Goal: Information Seeking & Learning: Find contact information

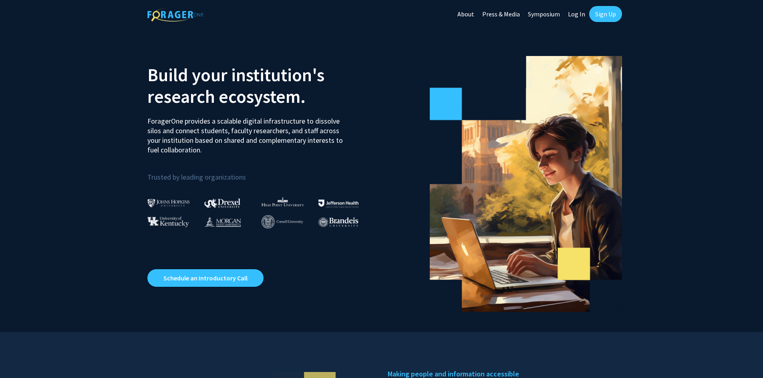
click at [581, 12] on link "Log In" at bounding box center [576, 14] width 25 height 28
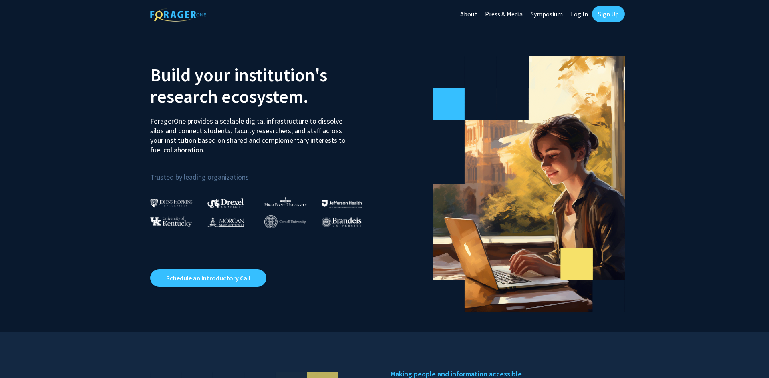
select select
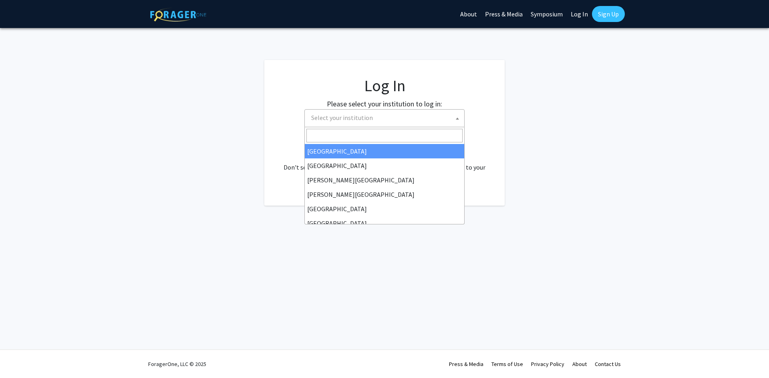
click at [440, 115] on span "Select your institution" at bounding box center [386, 118] width 156 height 16
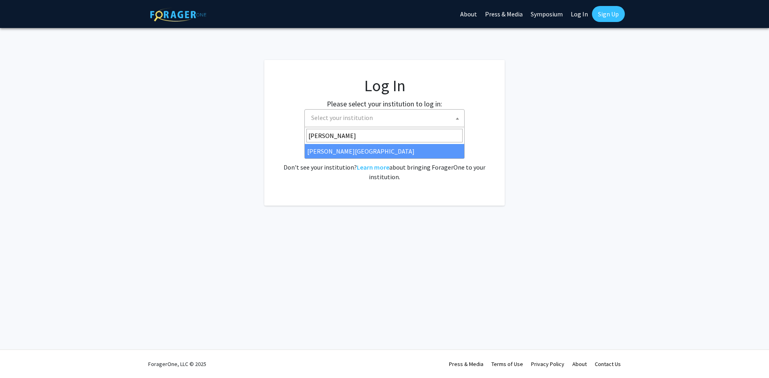
type input "[PERSON_NAME]"
select select "21"
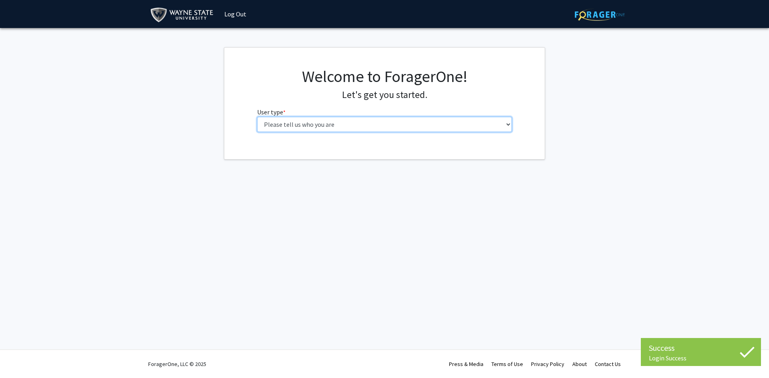
click at [362, 126] on select "Please tell us who you are Undergraduate Student Master's Student Doctoral Cand…" at bounding box center [384, 124] width 255 height 15
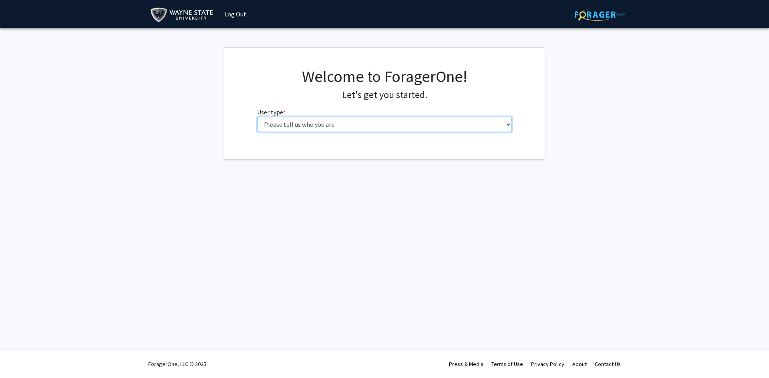
select select "3: doc"
click at [257, 117] on select "Please tell us who you are Undergraduate Student Master's Student Doctoral Cand…" at bounding box center [384, 124] width 255 height 15
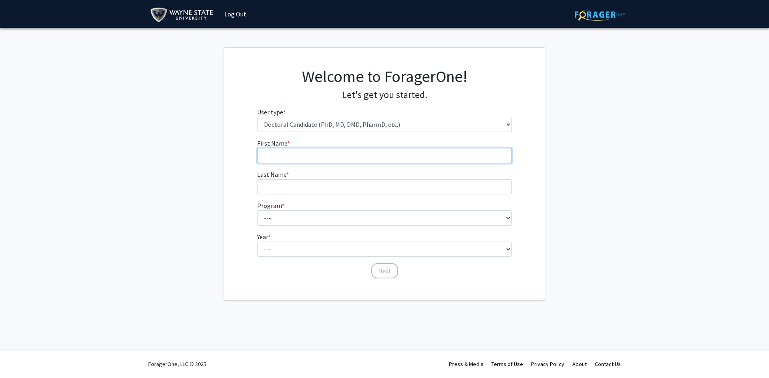
click at [444, 161] on input "First Name * required" at bounding box center [384, 155] width 255 height 15
type input "[PERSON_NAME]"
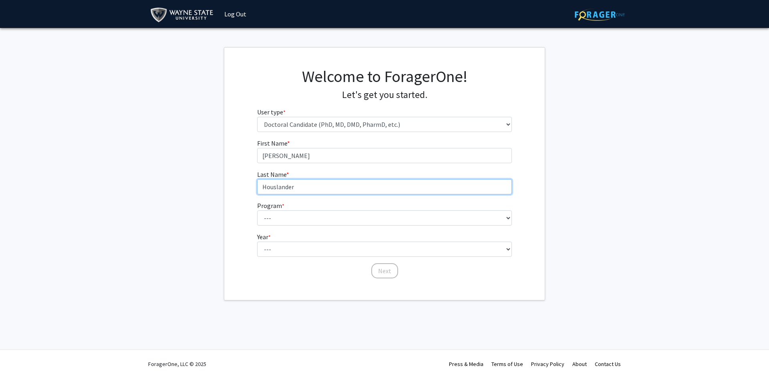
type input "Houslander"
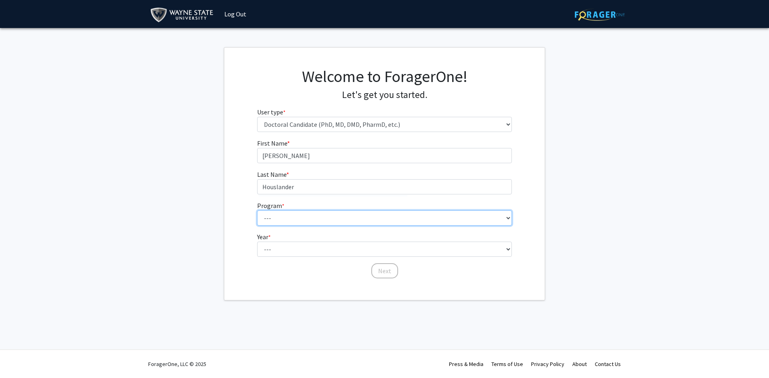
click at [444, 221] on select "--- Adult-Gerontology Acute Care Nurse Practitioner Adult-Gerontology Primary C…" at bounding box center [384, 218] width 255 height 15
select select "46: 728"
click at [257, 211] on select "--- Adult-Gerontology Acute Care Nurse Practitioner Adult-Gerontology Primary C…" at bounding box center [384, 218] width 255 height 15
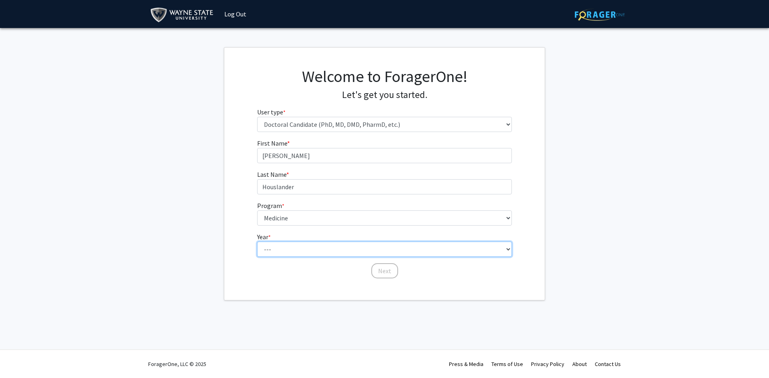
click at [342, 251] on select "--- First Year Second Year Third Year Fourth Year Fifth Year Sixth Year Seventh…" at bounding box center [384, 249] width 255 height 15
select select "1: first_year"
click at [257, 242] on select "--- First Year Second Year Third Year Fourth Year Fifth Year Sixth Year Seventh…" at bounding box center [384, 249] width 255 height 15
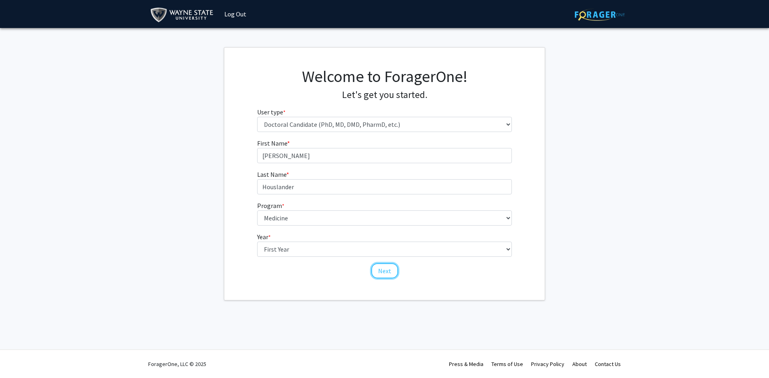
click at [383, 269] on button "Next" at bounding box center [384, 270] width 27 height 15
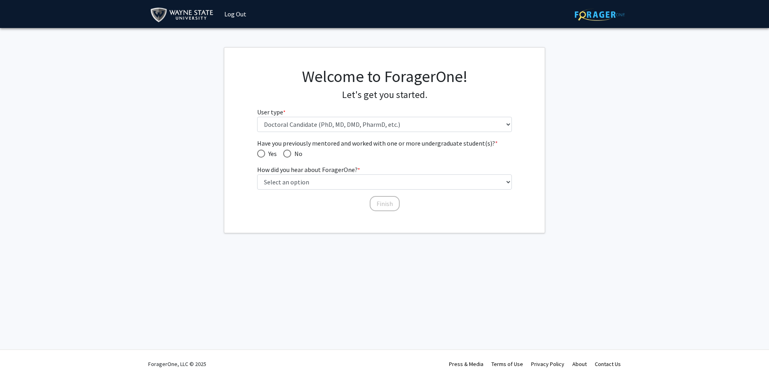
click at [288, 154] on span "Have you previously mentored and worked with one or more undergraduate student(…" at bounding box center [287, 154] width 8 height 8
click at [288, 154] on input "No" at bounding box center [287, 154] width 8 height 8
radio input "true"
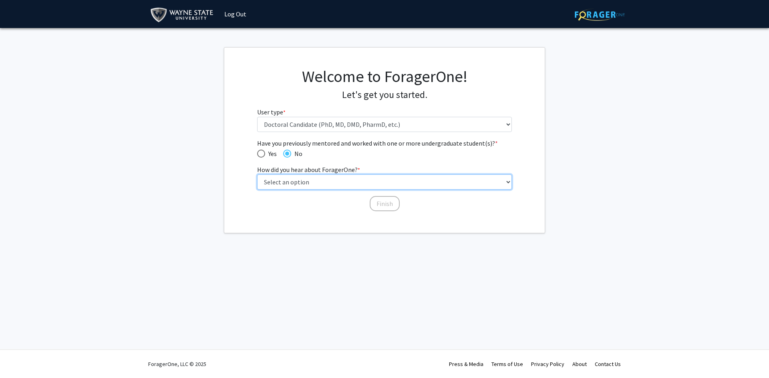
click at [355, 183] on select "Select an option Peer/student recommendation Faculty/staff recommendation Unive…" at bounding box center [384, 182] width 255 height 15
select select "3: university_website"
click at [257, 175] on select "Select an option Peer/student recommendation Faculty/staff recommendation Unive…" at bounding box center [384, 182] width 255 height 15
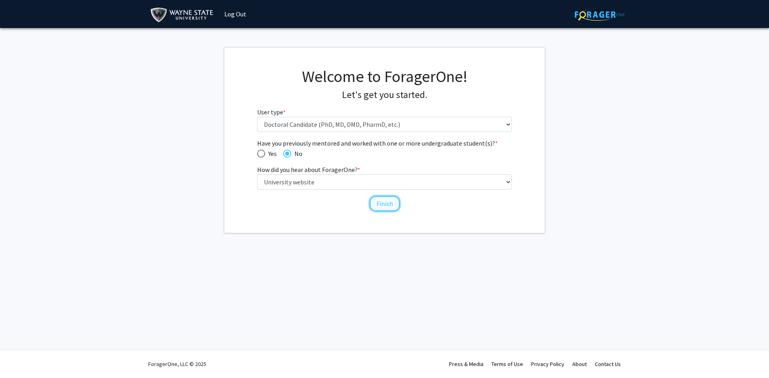
click at [386, 205] on button "Finish" at bounding box center [385, 203] width 30 height 15
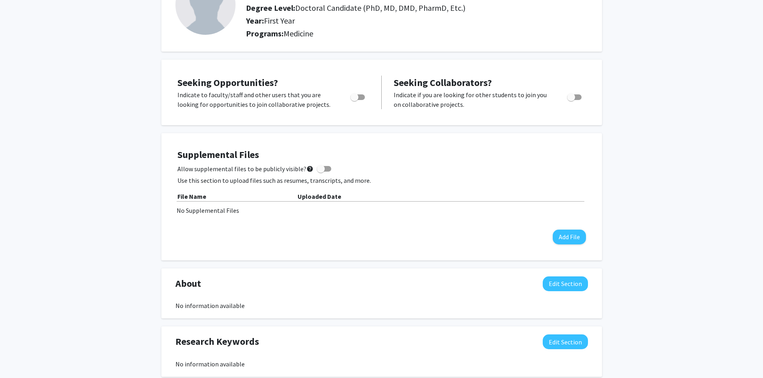
scroll to position [80, 0]
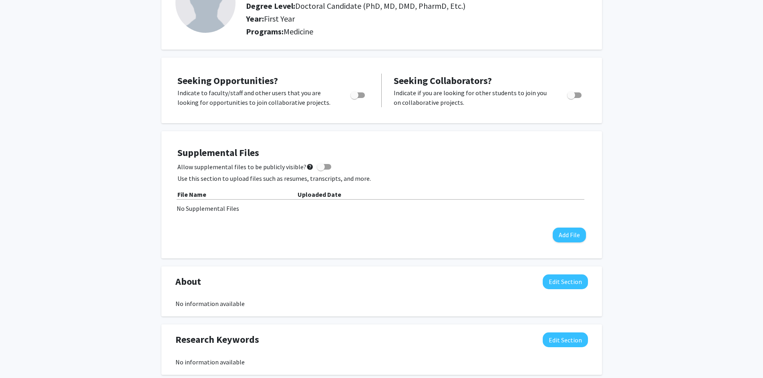
click at [358, 97] on span "Toggle" at bounding box center [354, 95] width 8 height 8
click at [354, 98] on input "Are you actively seeking opportunities?" at bounding box center [354, 98] width 0 height 0
checkbox input "true"
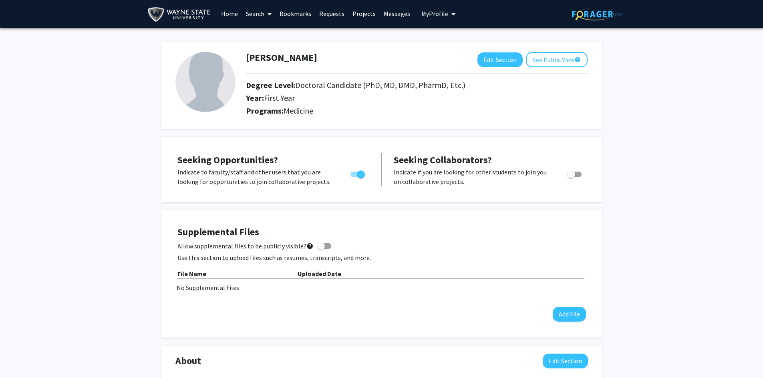
scroll to position [0, 0]
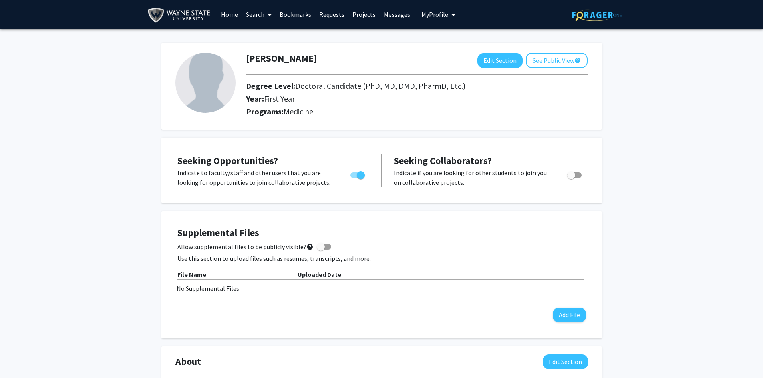
click at [232, 13] on link "Home" at bounding box center [229, 14] width 25 height 28
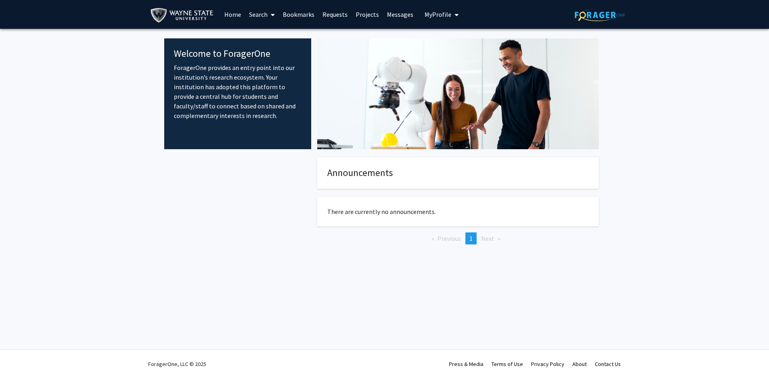
click at [272, 14] on icon at bounding box center [273, 15] width 4 height 6
click at [269, 32] on span "Faculty/Staff" at bounding box center [274, 37] width 59 height 16
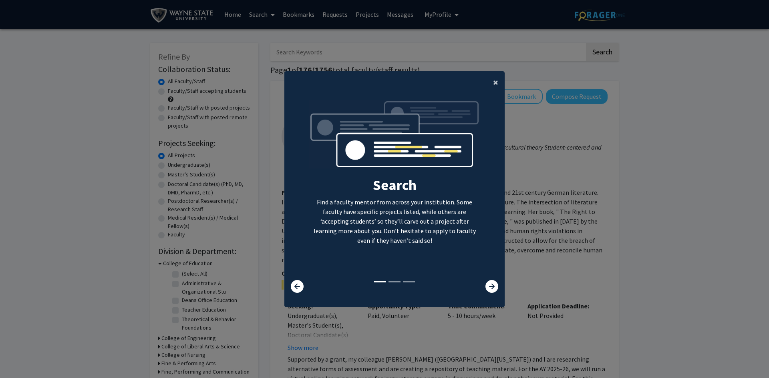
click at [493, 80] on span "×" at bounding box center [495, 82] width 5 height 12
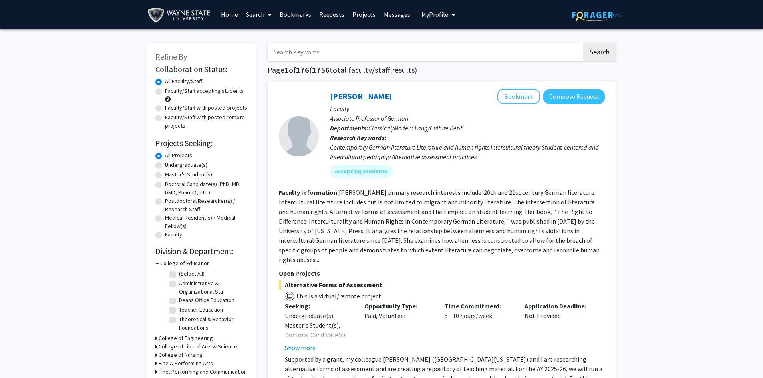
click at [315, 52] on input "Search Keywords" at bounding box center [424, 52] width 314 height 18
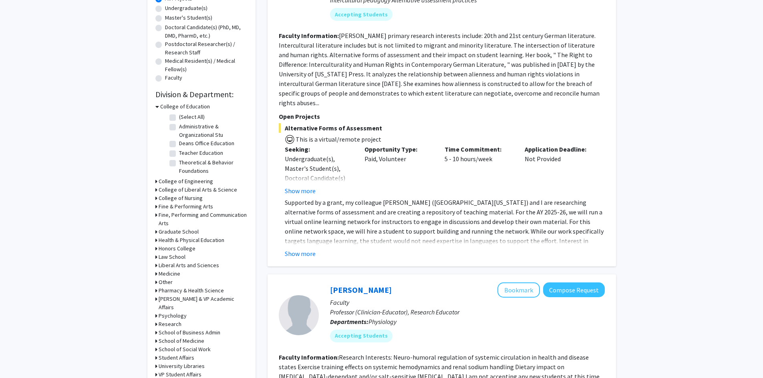
scroll to position [160, 0]
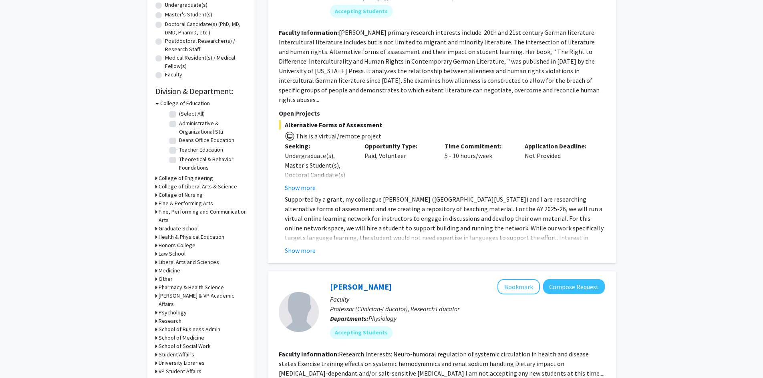
click at [192, 334] on h3 "School of Medicine" at bounding box center [182, 338] width 46 height 8
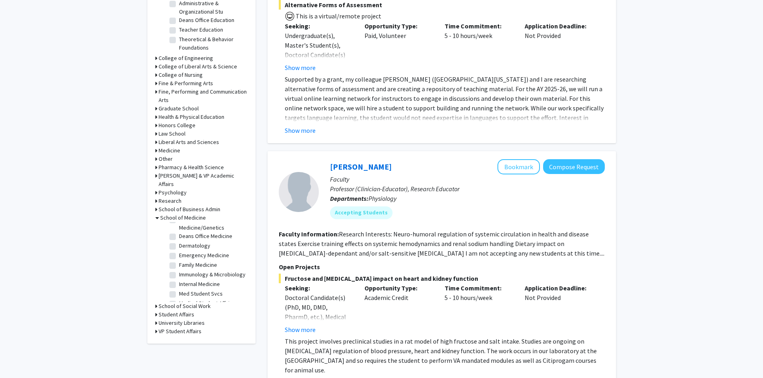
scroll to position [40, 0]
click at [179, 249] on label "Emergency Medicine" at bounding box center [204, 253] width 50 height 8
click at [179, 249] on input "Emergency Medicine" at bounding box center [181, 251] width 5 height 5
checkbox input "true"
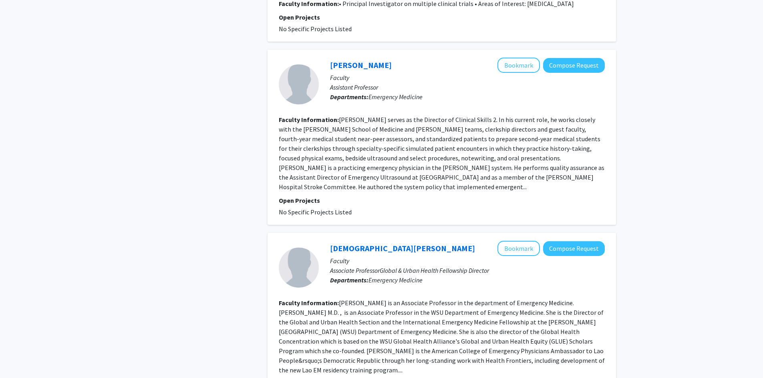
scroll to position [961, 0]
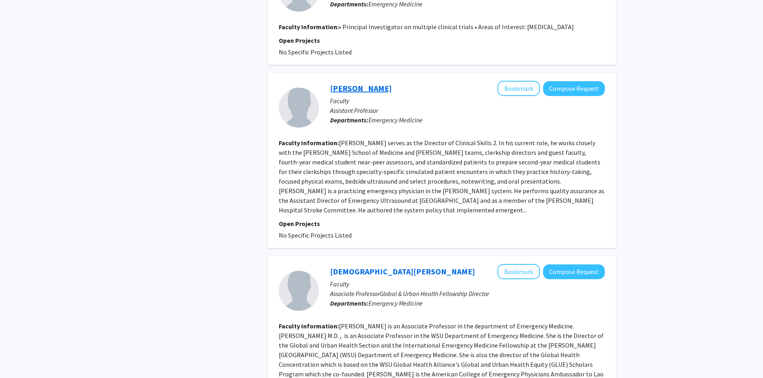
click at [356, 83] on link "Daniel DeWeert" at bounding box center [361, 88] width 62 height 10
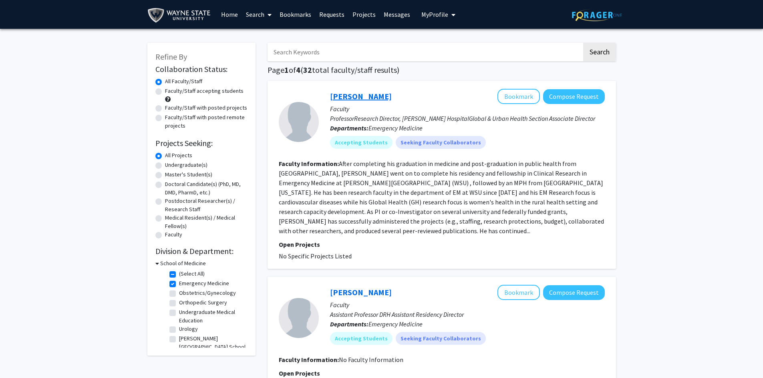
click at [360, 98] on link "Vijaya Kumar" at bounding box center [361, 96] width 62 height 10
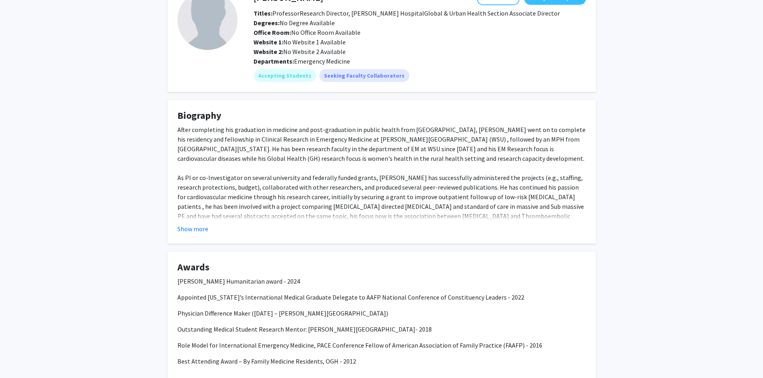
scroll to position [80, 0]
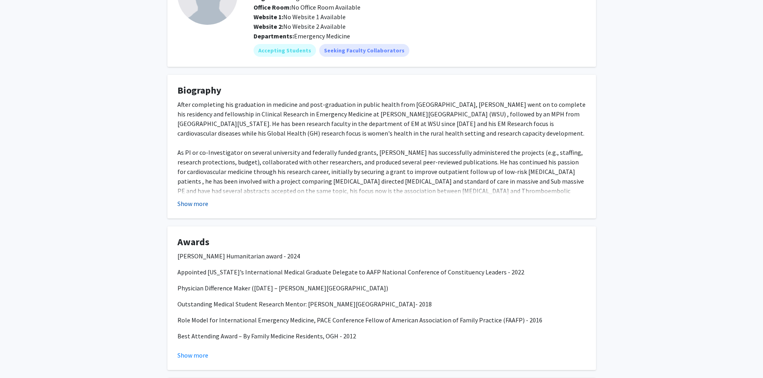
click at [195, 207] on button "Show more" at bounding box center [192, 204] width 31 height 10
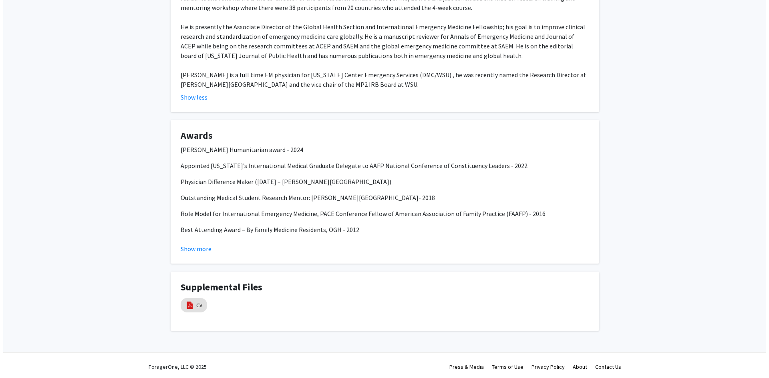
scroll to position [343, 0]
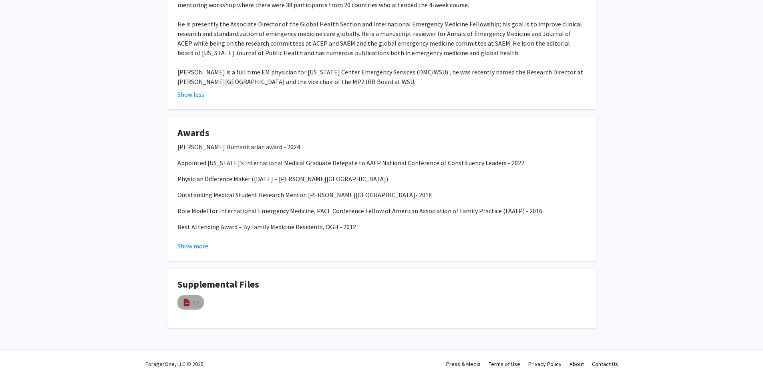
click at [194, 304] on link "CV" at bounding box center [196, 303] width 6 height 8
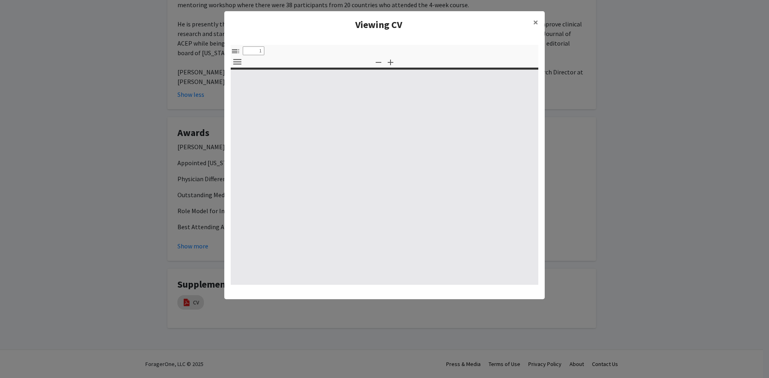
select select "custom"
type input "0"
select select "custom"
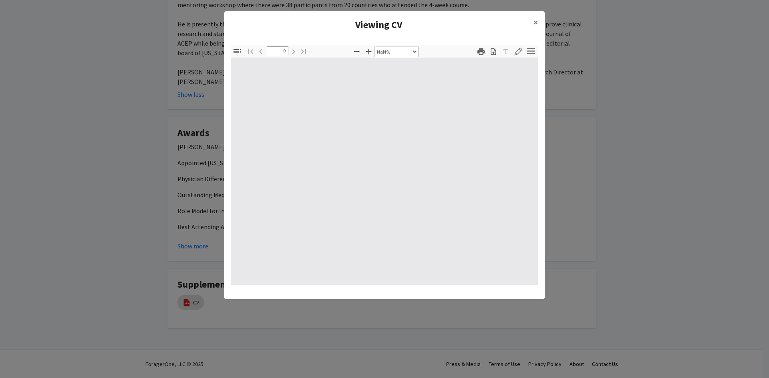
type input "1"
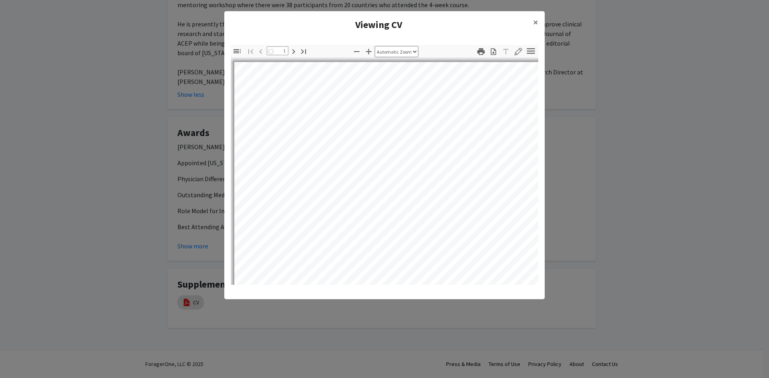
select select "auto"
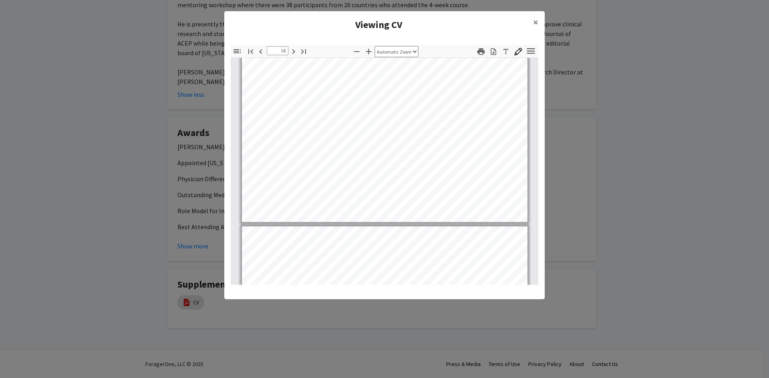
scroll to position [6567, 0]
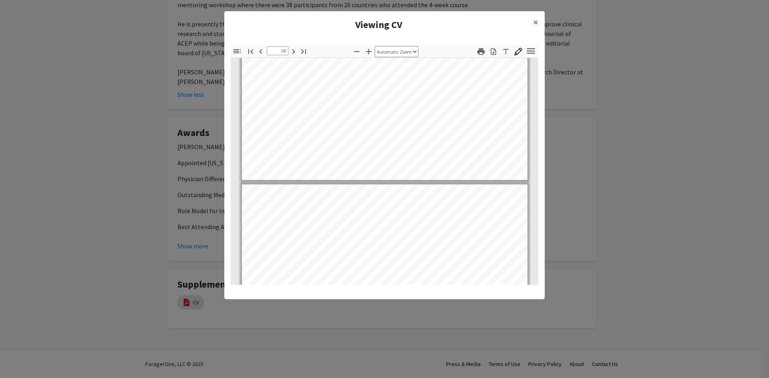
type input "19"
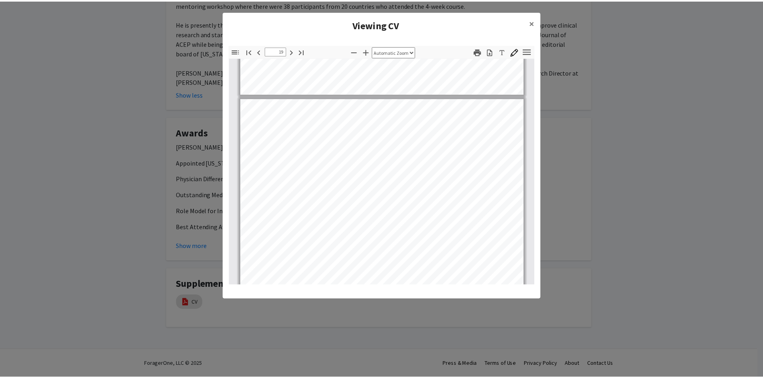
scroll to position [6727, 0]
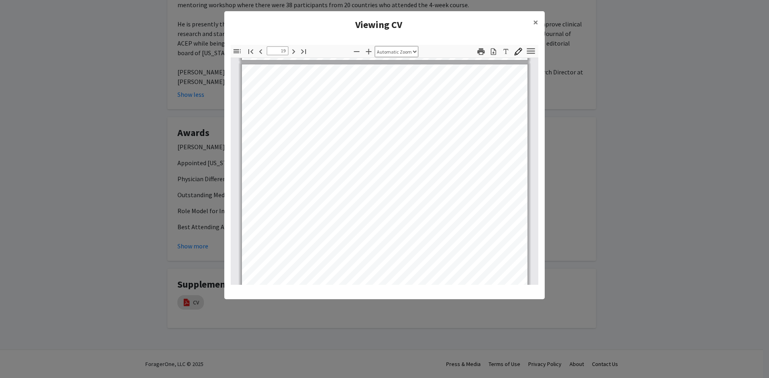
click at [641, 131] on modal-container "Viewing CV × Thumbnails Document Outline Attachments Layers Current Outline Ite…" at bounding box center [384, 189] width 769 height 378
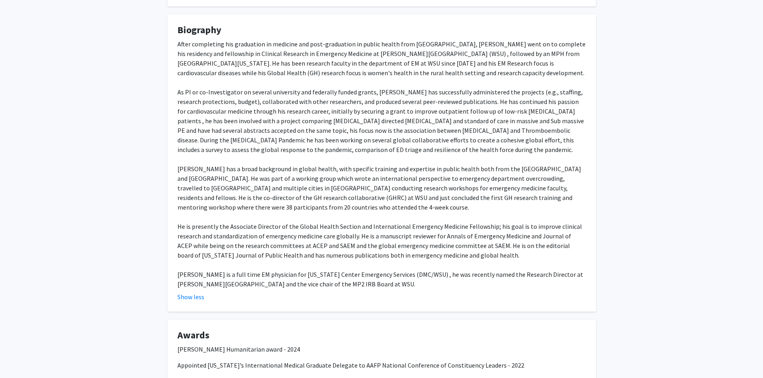
scroll to position [143, 0]
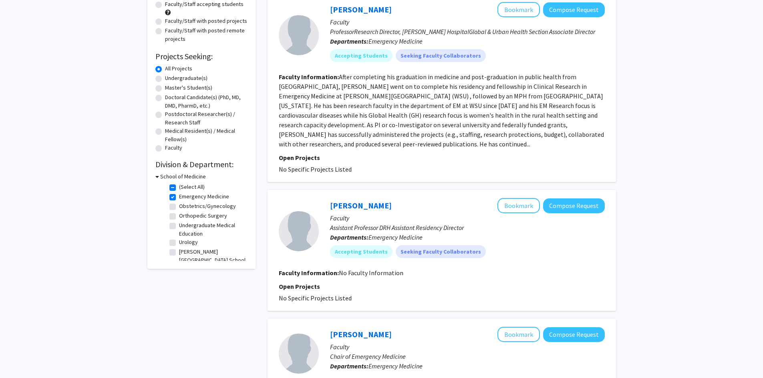
scroll to position [120, 0]
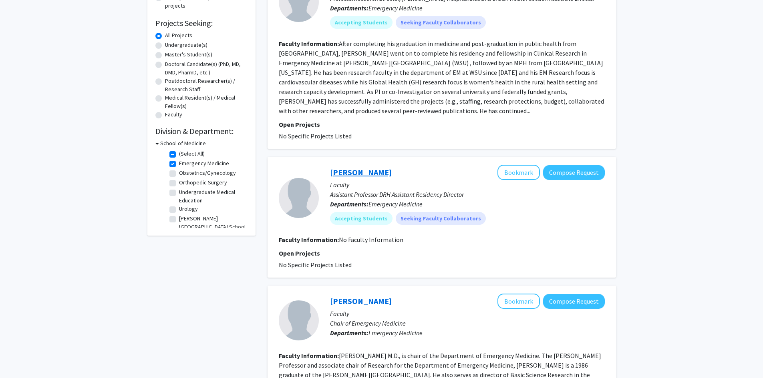
click at [370, 173] on link "Sean McCormick" at bounding box center [361, 172] width 62 height 10
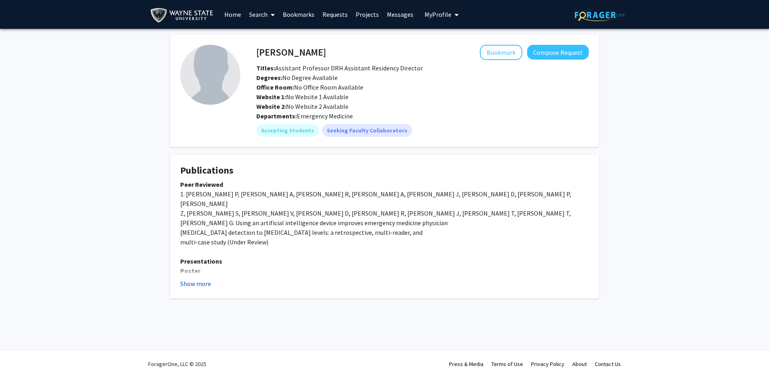
click at [197, 284] on button "Show more" at bounding box center [195, 284] width 31 height 10
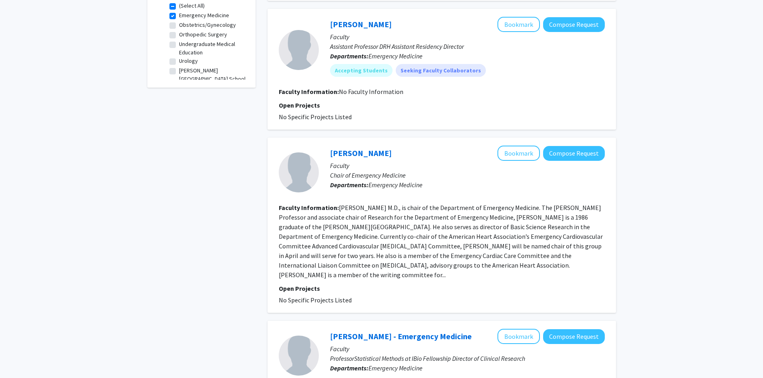
scroll to position [280, 0]
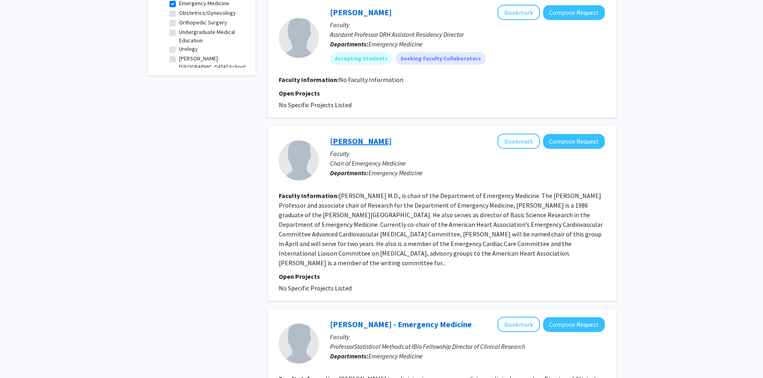
click at [358, 141] on link "Brian O'Neil" at bounding box center [361, 141] width 62 height 10
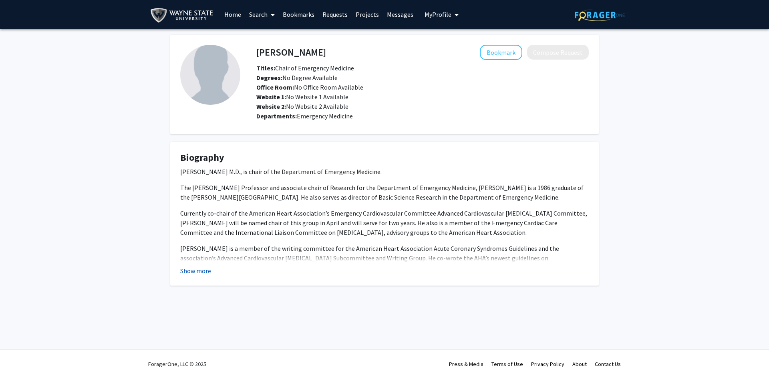
click at [198, 267] on button "Show more" at bounding box center [195, 271] width 31 height 10
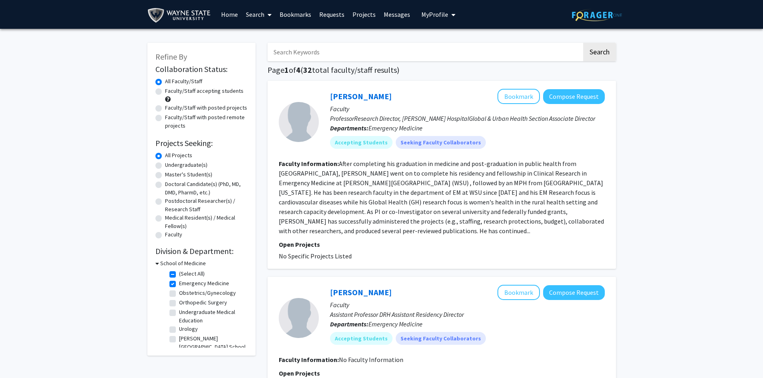
click at [209, 91] on label "Faculty/Staff accepting students" at bounding box center [204, 91] width 78 height 8
click at [170, 91] on input "Faculty/Staff accepting students" at bounding box center [167, 89] width 5 height 5
radio input "true"
click at [209, 91] on label "Faculty/Staff accepting students" at bounding box center [204, 91] width 78 height 8
click at [170, 91] on input "Faculty/Staff accepting students" at bounding box center [167, 89] width 5 height 5
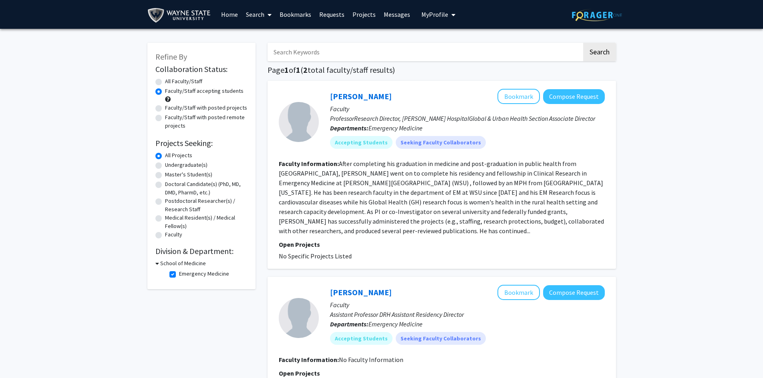
click at [191, 78] on label "All Faculty/Staff" at bounding box center [183, 81] width 37 height 8
click at [170, 78] on input "All Faculty/Staff" at bounding box center [167, 79] width 5 height 5
radio input "true"
click at [179, 283] on label "Emergency Medicine" at bounding box center [204, 283] width 50 height 8
click at [179, 283] on input "Emergency Medicine" at bounding box center [181, 281] width 5 height 5
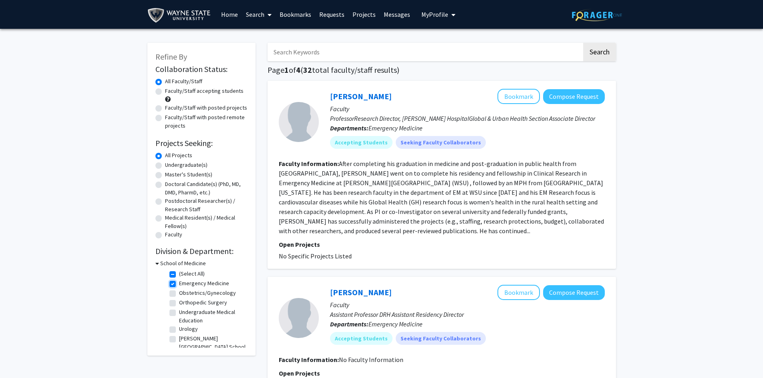
checkbox input "false"
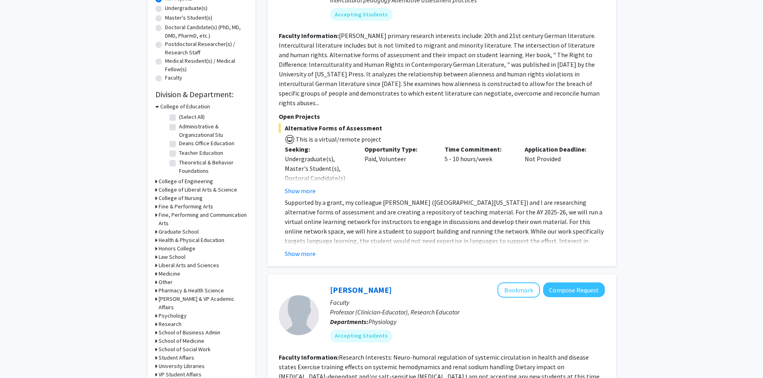
scroll to position [160, 0]
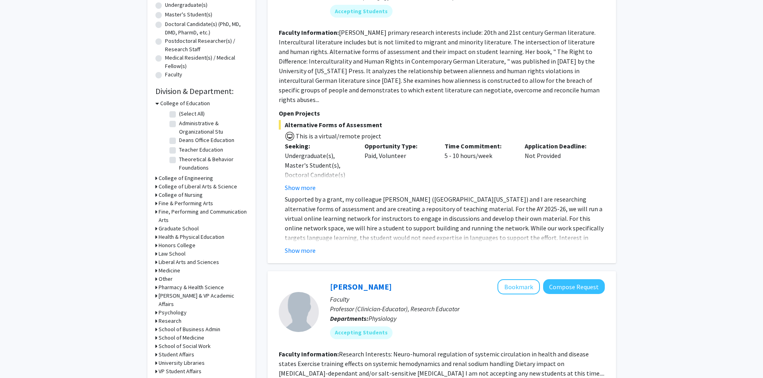
click at [156, 334] on icon at bounding box center [156, 338] width 2 height 8
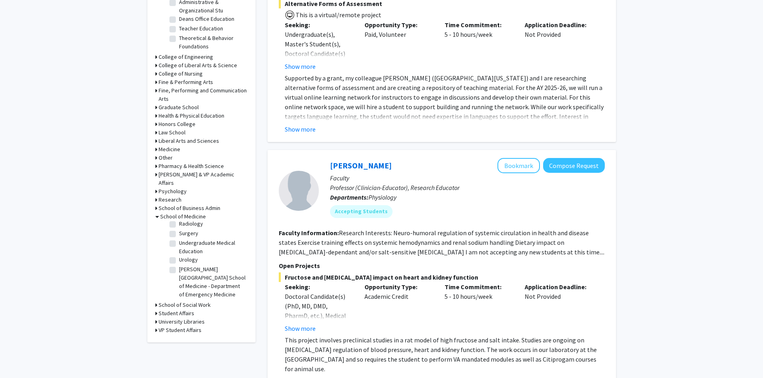
scroll to position [280, 0]
click at [203, 267] on label "Wayne State University School of Medicine - Department of Emergency Medicine" at bounding box center [212, 284] width 66 height 34
click at [184, 267] on input "Wayne State University School of Medicine - Department of Emergency Medicine" at bounding box center [181, 269] width 5 height 5
checkbox input "true"
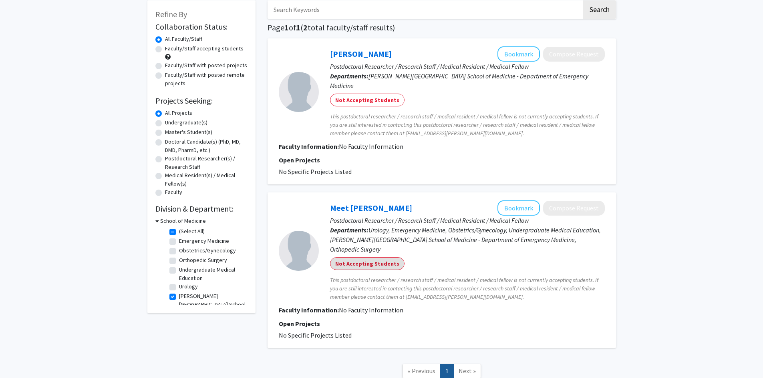
scroll to position [40, 0]
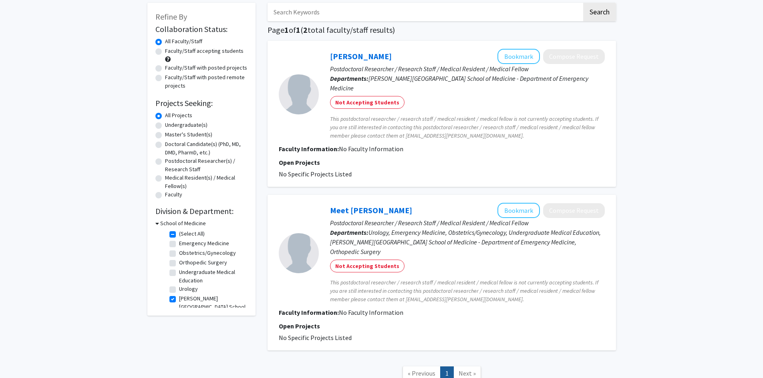
click at [205, 298] on label "Wayne State University School of Medicine - Department of Emergency Medicine" at bounding box center [212, 312] width 66 height 34
click at [184, 298] on input "Wayne State University School of Medicine - Department of Emergency Medicine" at bounding box center [181, 297] width 5 height 5
checkbox input "false"
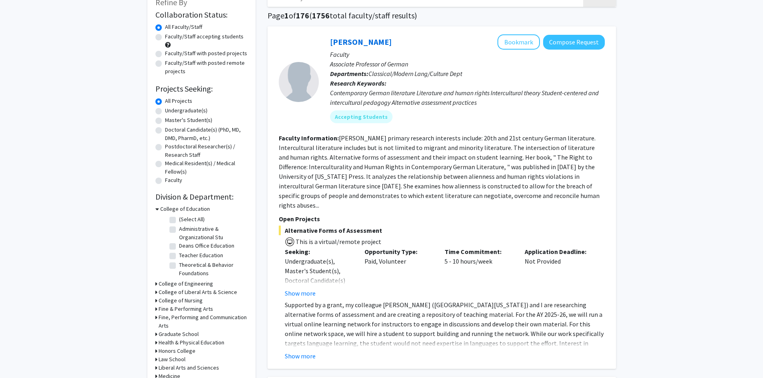
scroll to position [240, 0]
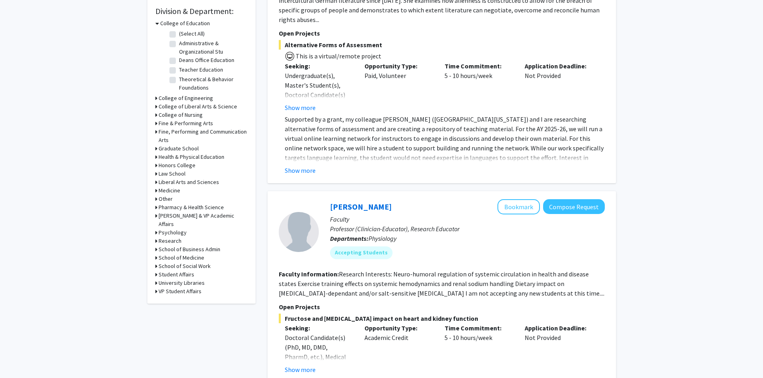
click at [189, 254] on h3 "School of Medicine" at bounding box center [182, 258] width 46 height 8
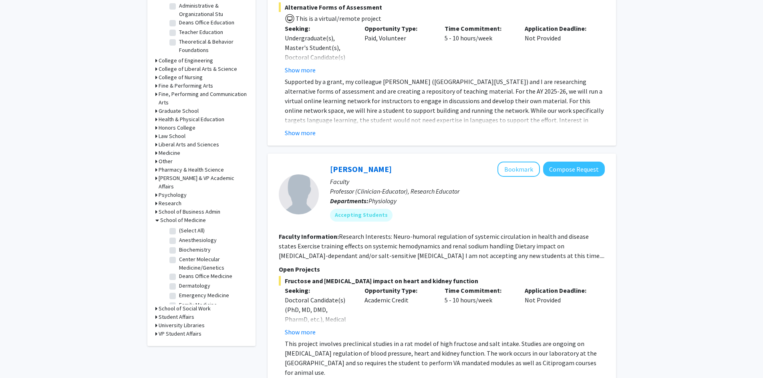
scroll to position [280, 0]
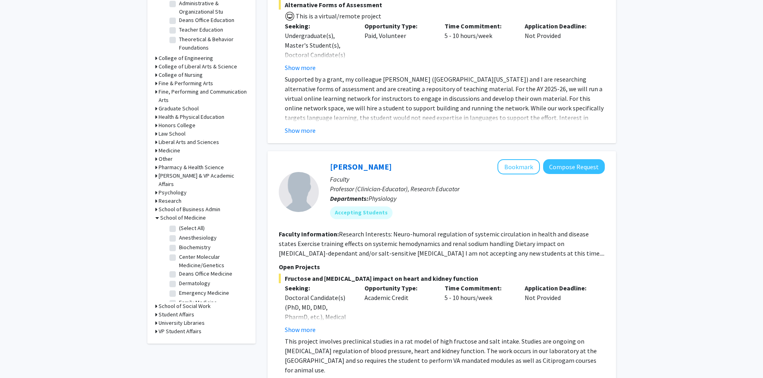
click at [191, 224] on label "(Select All)" at bounding box center [192, 228] width 26 height 8
click at [184, 224] on input "(Select All)" at bounding box center [181, 226] width 5 height 5
checkbox input "true"
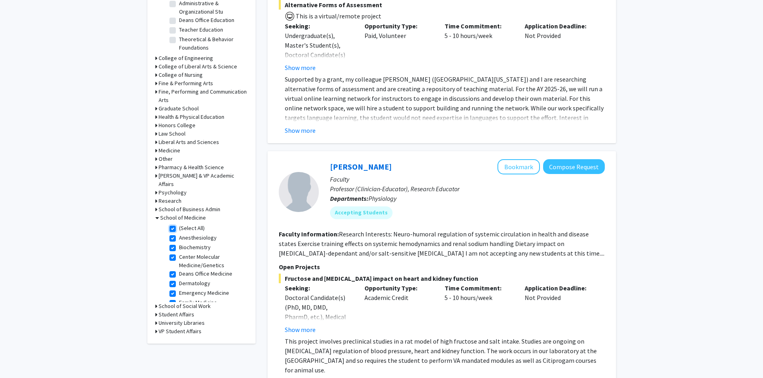
checkbox input "true"
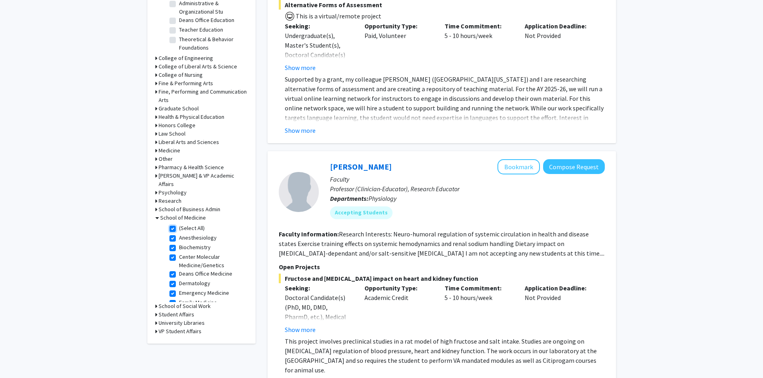
checkbox input "true"
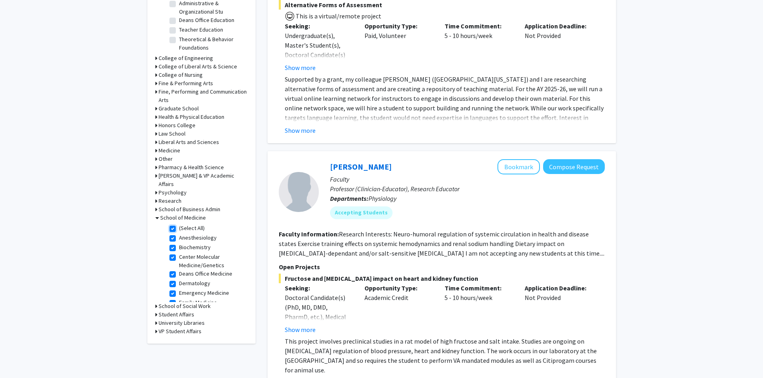
checkbox input "true"
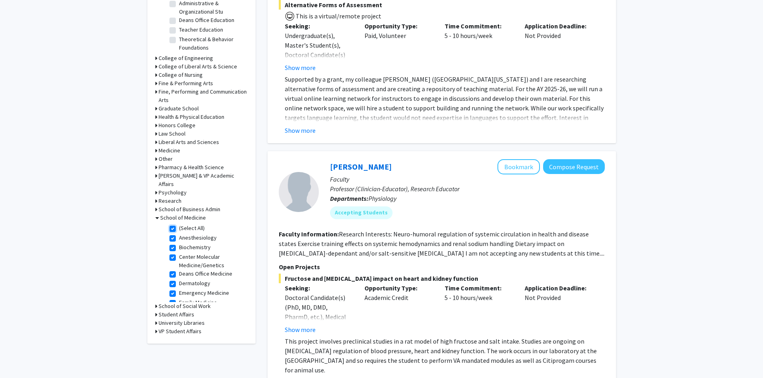
checkbox input "true"
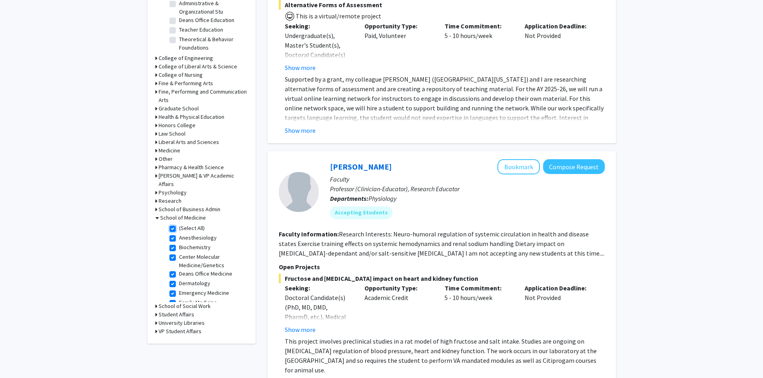
checkbox input "true"
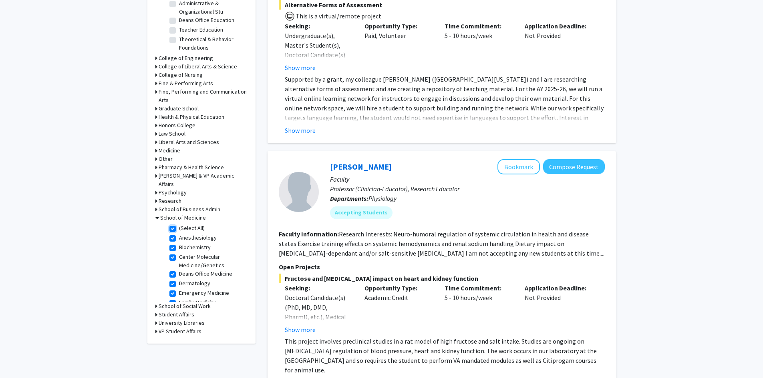
checkbox input "true"
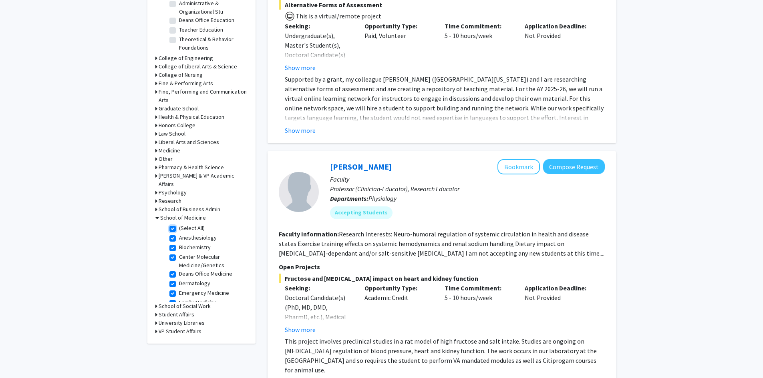
checkbox input "true"
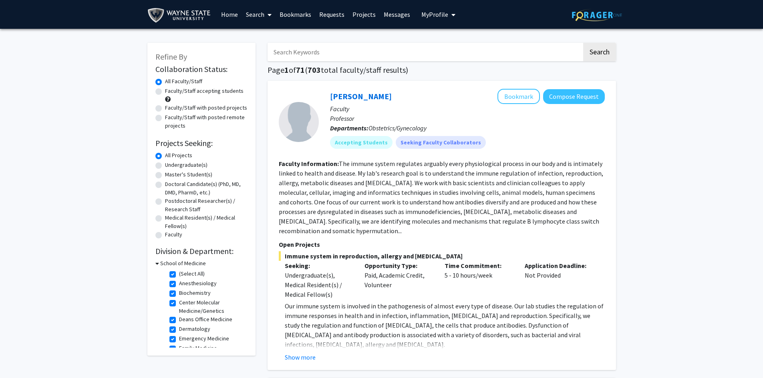
click at [317, 54] on input "Search Keywords" at bounding box center [424, 52] width 314 height 18
type input "ICU"
click at [583, 43] on button "Search" at bounding box center [599, 52] width 33 height 18
checkbox input "false"
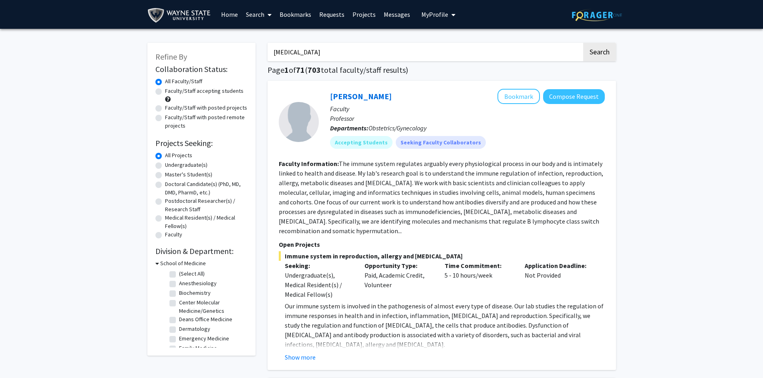
checkbox input "false"
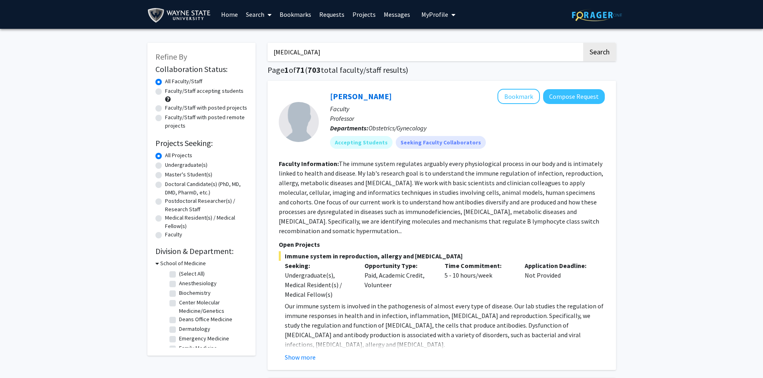
checkbox input "false"
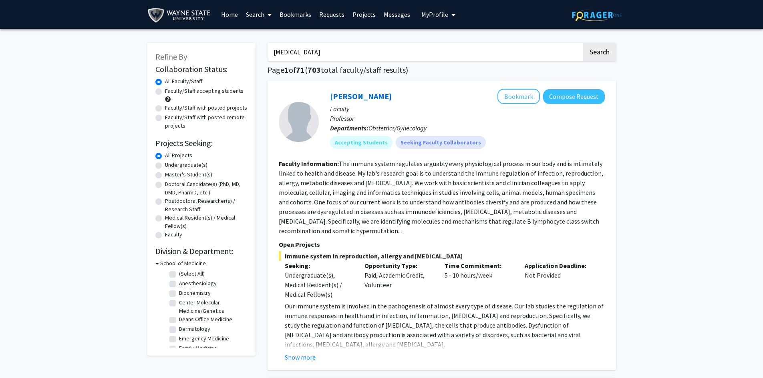
checkbox input "false"
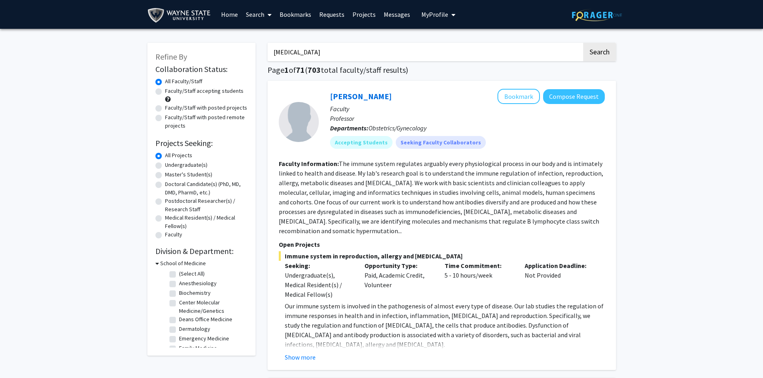
checkbox input "false"
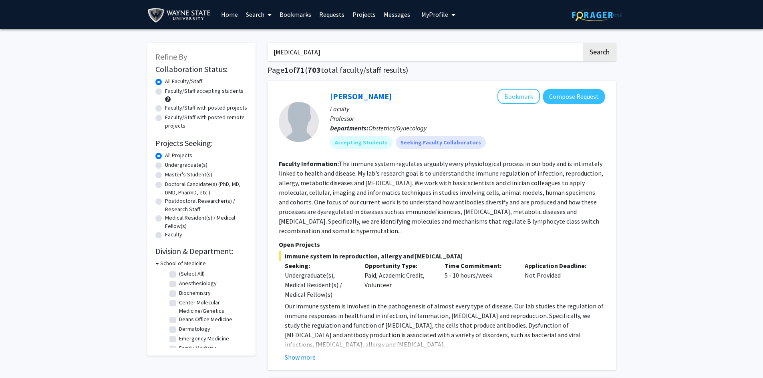
checkbox input "false"
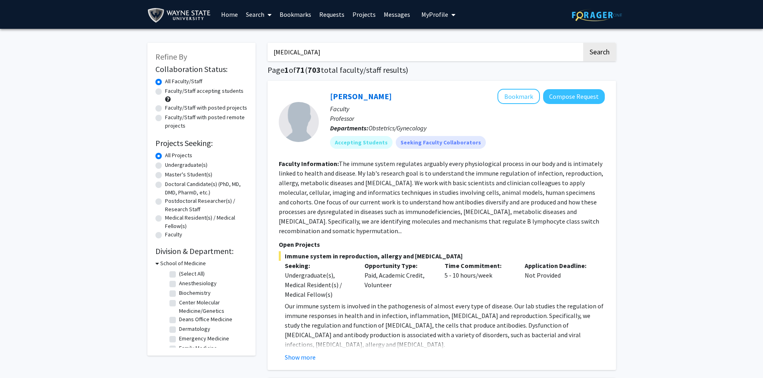
checkbox input "false"
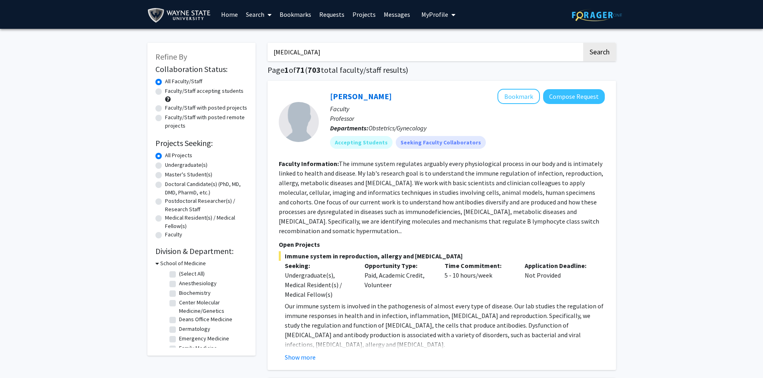
checkbox input "false"
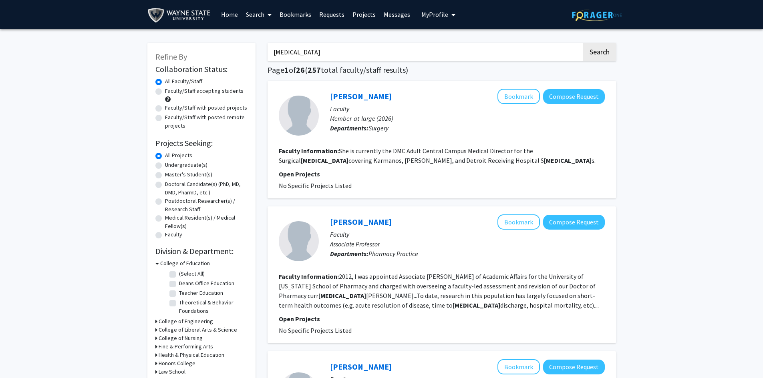
click at [207, 90] on label "Faculty/Staff accepting students" at bounding box center [204, 91] width 78 height 8
click at [170, 90] on input "Faculty/Staff accepting students" at bounding box center [167, 89] width 5 height 5
radio input "true"
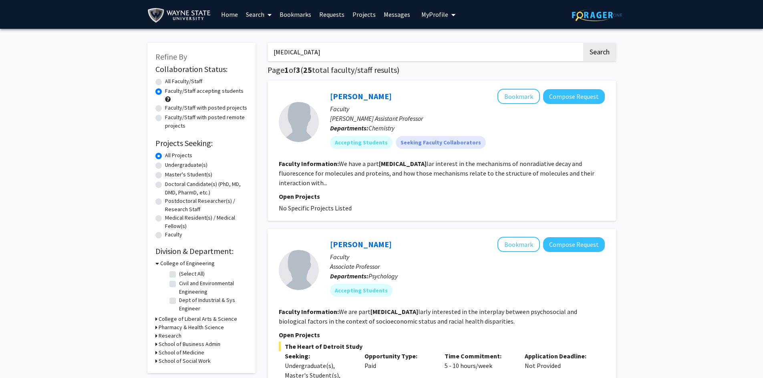
drag, startPoint x: 299, startPoint y: 55, endPoint x: 227, endPoint y: 54, distance: 72.5
type input "Intensi"
click at [583, 43] on button "Search" at bounding box center [599, 52] width 33 height 18
radio input "true"
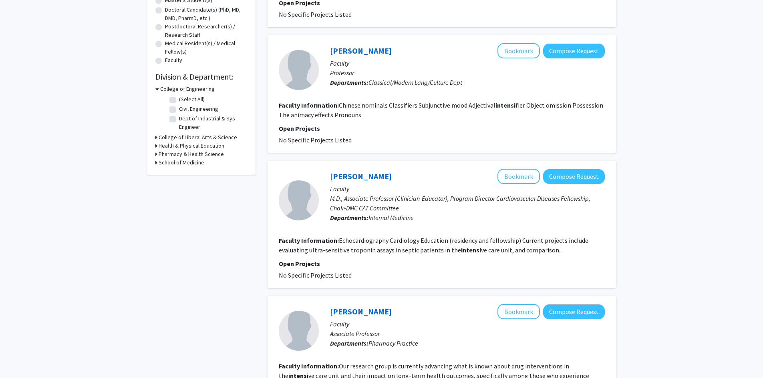
scroll to position [200, 0]
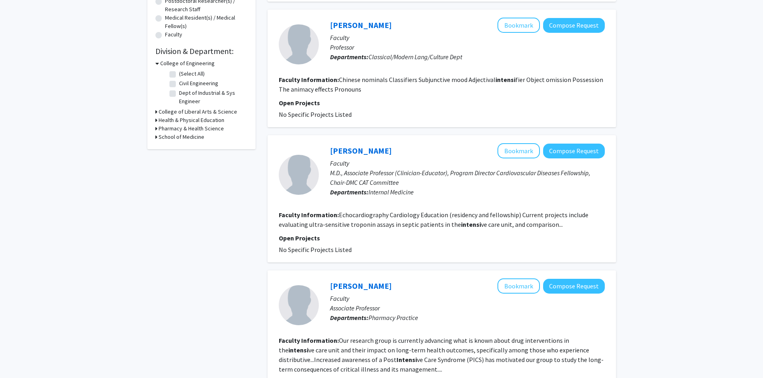
click at [370, 149] on link "Shaun Cardozo" at bounding box center [361, 151] width 62 height 10
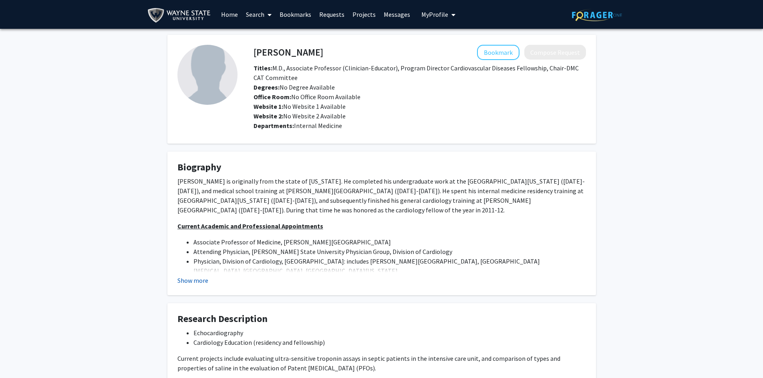
click at [195, 280] on button "Show more" at bounding box center [192, 281] width 31 height 10
